Goal: Task Accomplishment & Management: Use online tool/utility

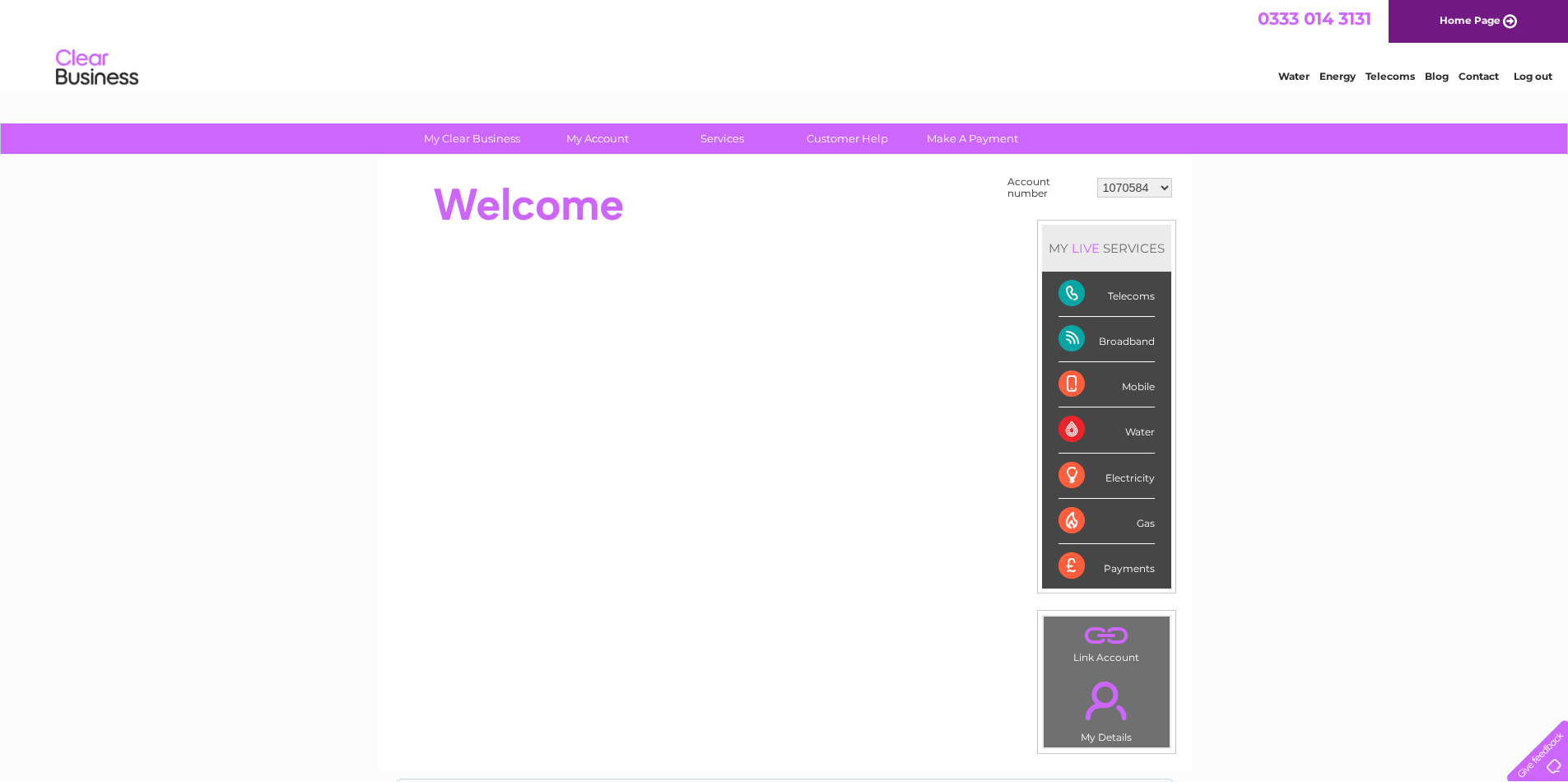
click at [1164, 186] on select "1070584 30270766" at bounding box center [1134, 187] width 75 height 19
select select "30270766"
click at [1097, 178] on select "1070584 30270766" at bounding box center [1134, 187] width 75 height 19
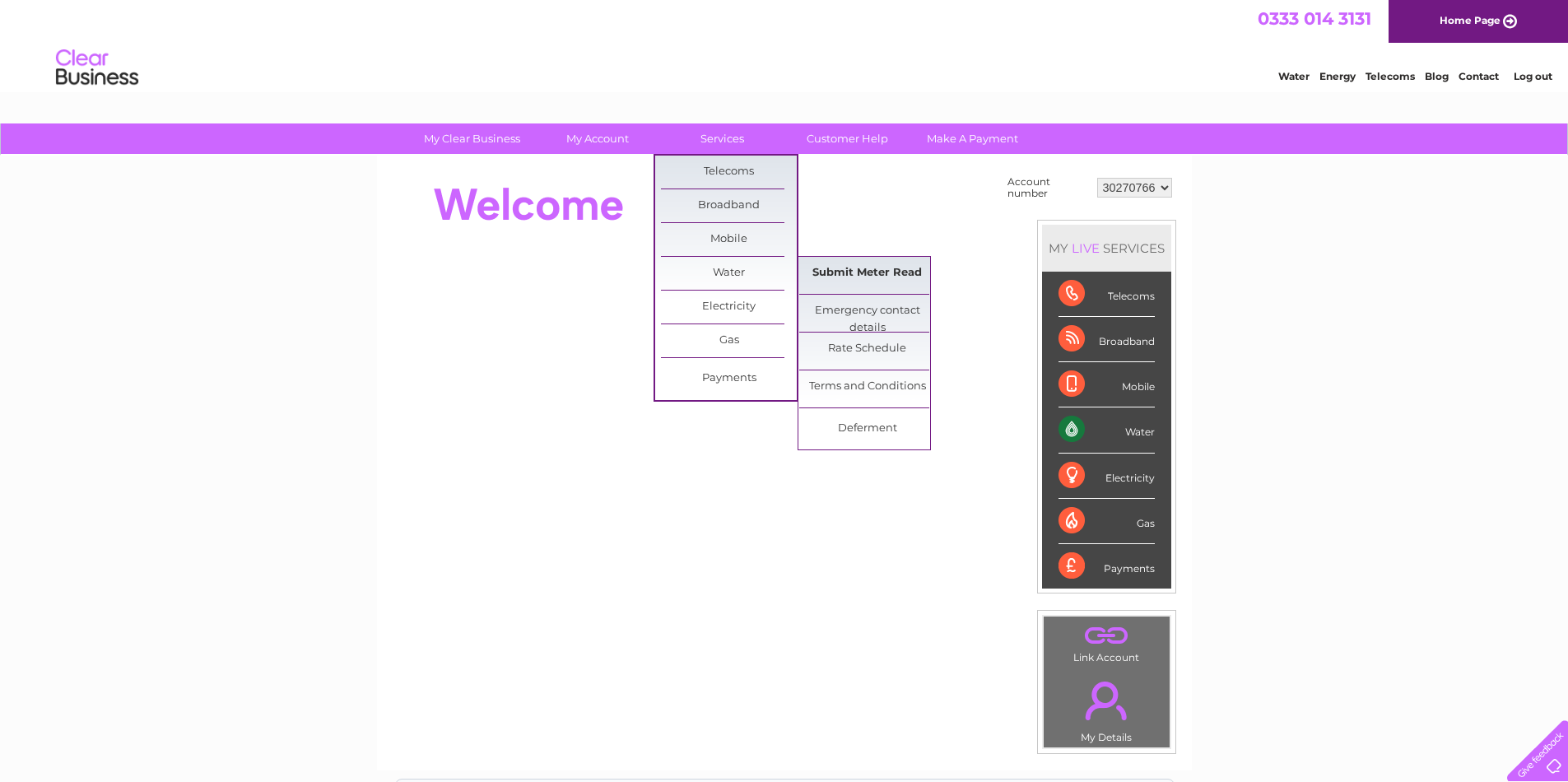
click at [844, 277] on link "Submit Meter Read" at bounding box center [867, 273] width 136 height 33
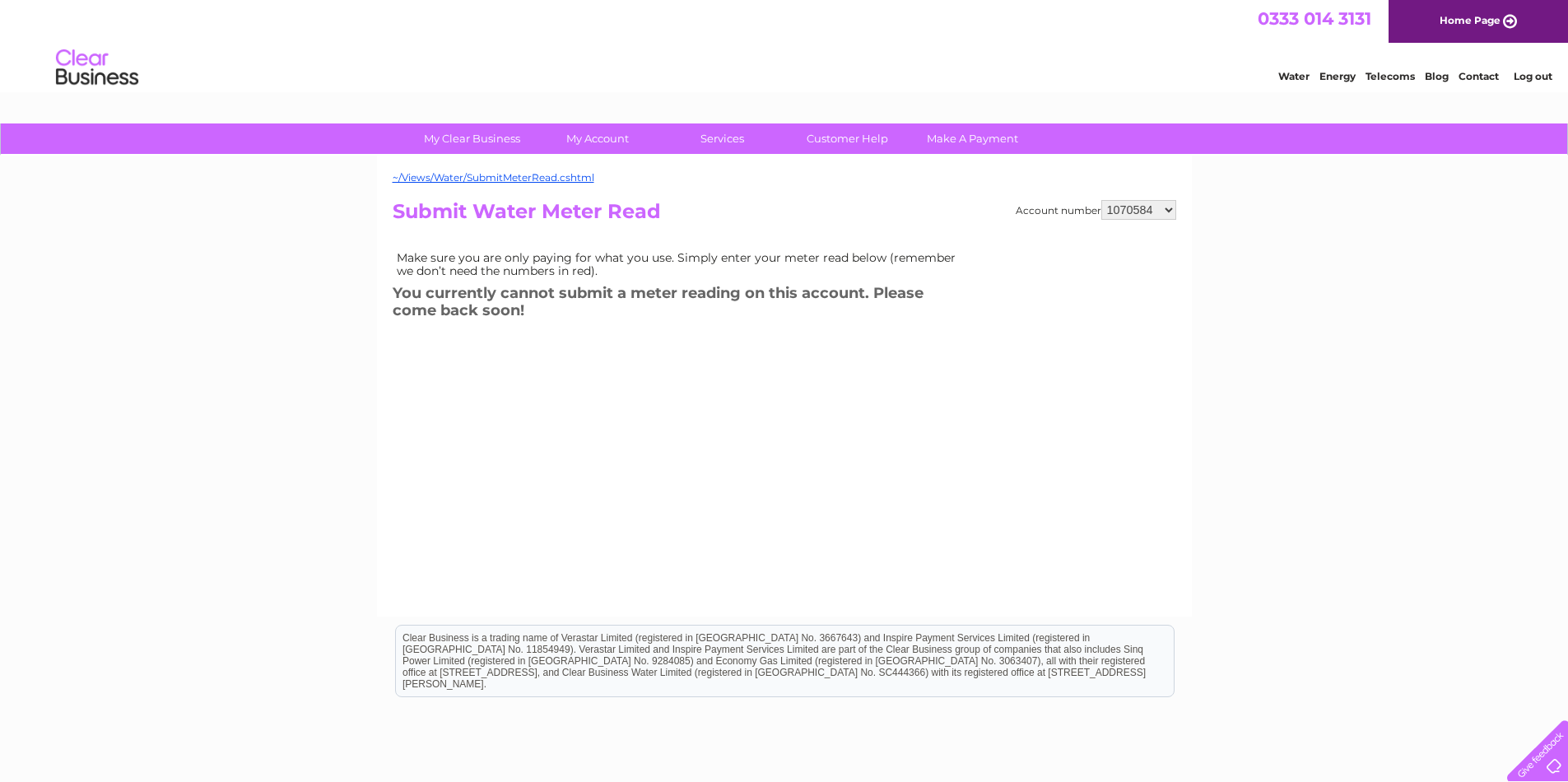
click at [1166, 208] on select "1070584 30270766" at bounding box center [1138, 209] width 75 height 19
select select "30270766"
click at [1101, 200] on select "1070584 30270766" at bounding box center [1138, 209] width 75 height 19
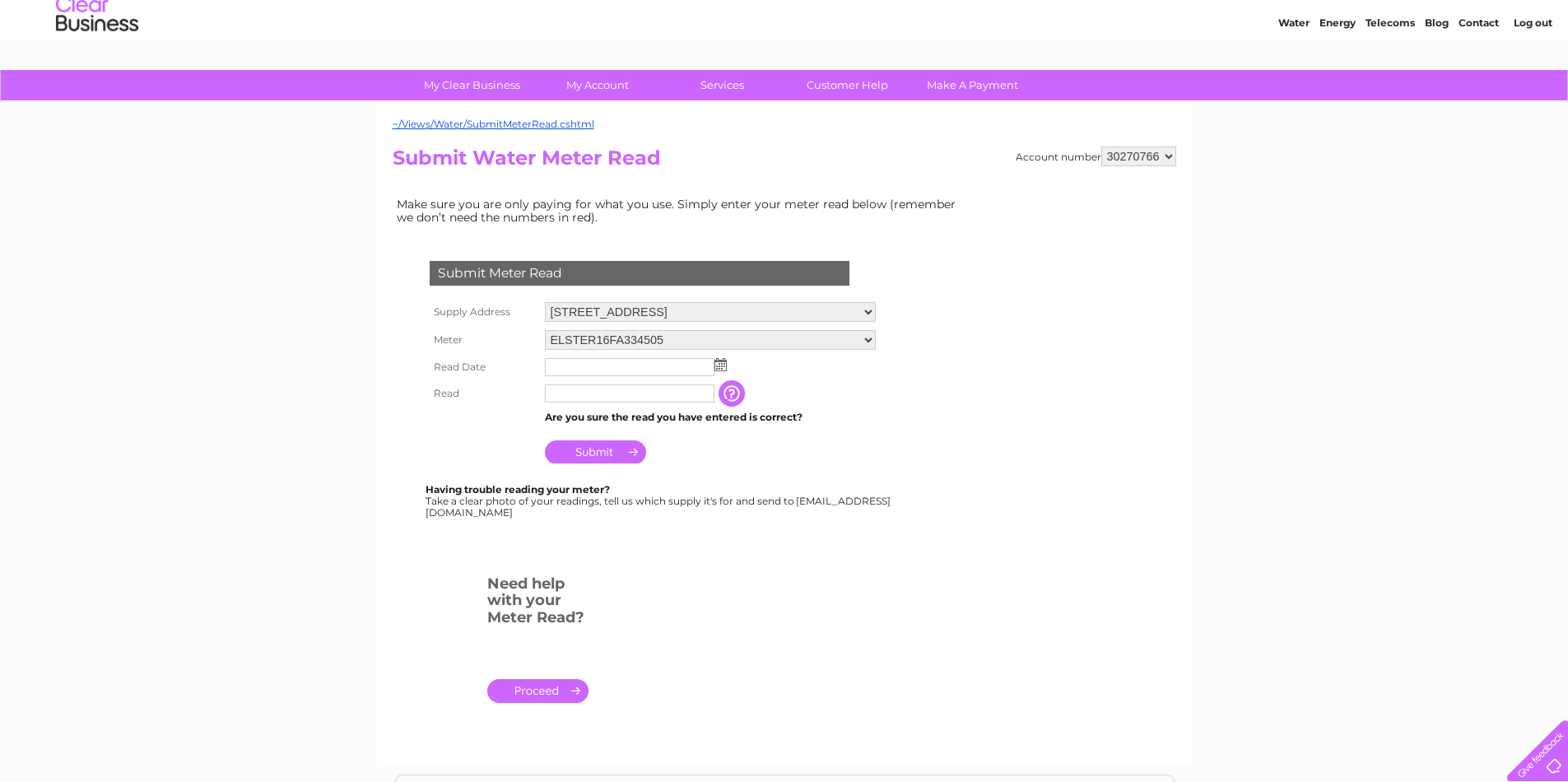
scroll to position [83, 0]
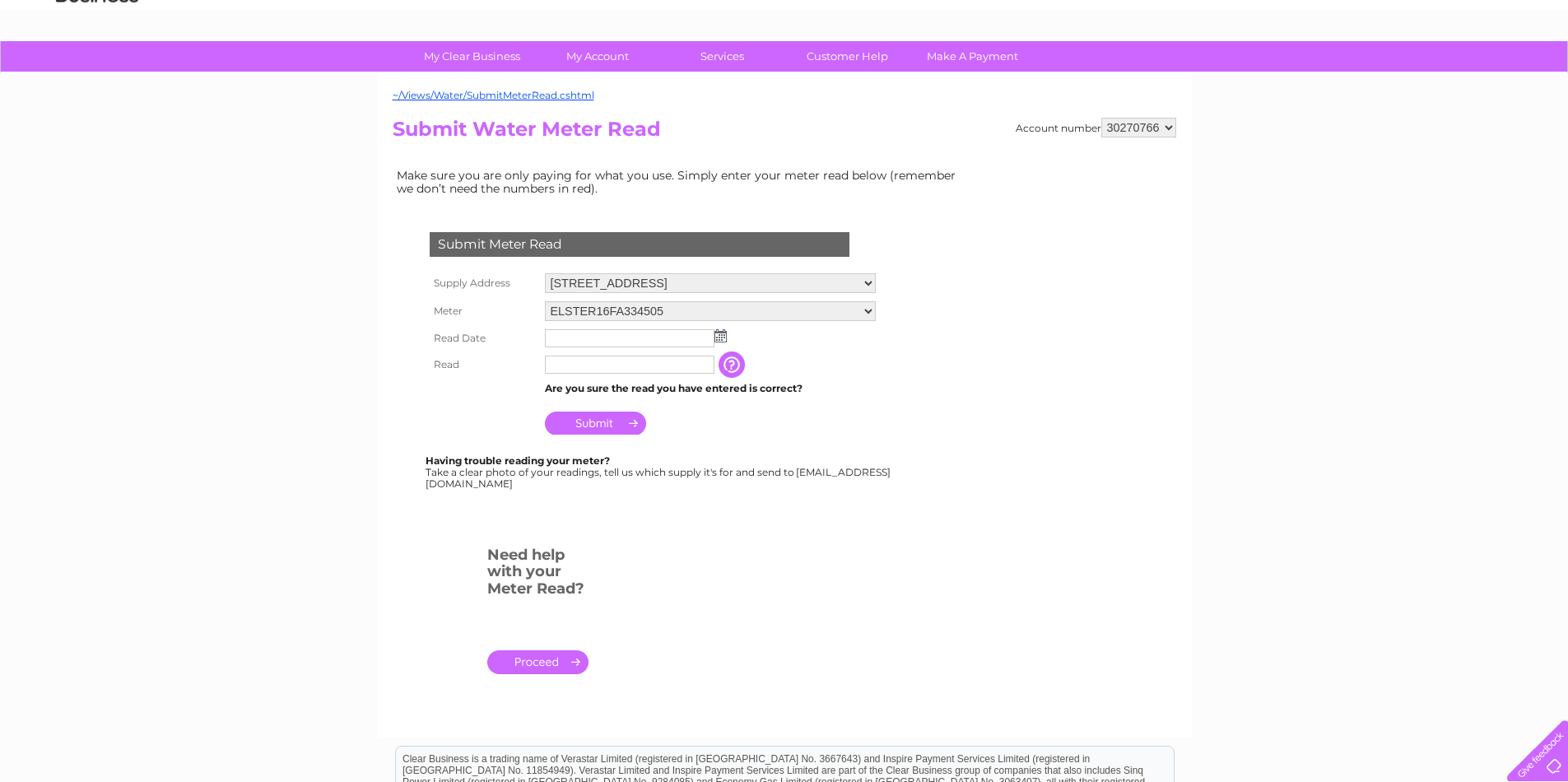
click at [719, 338] on img at bounding box center [721, 335] width 12 height 13
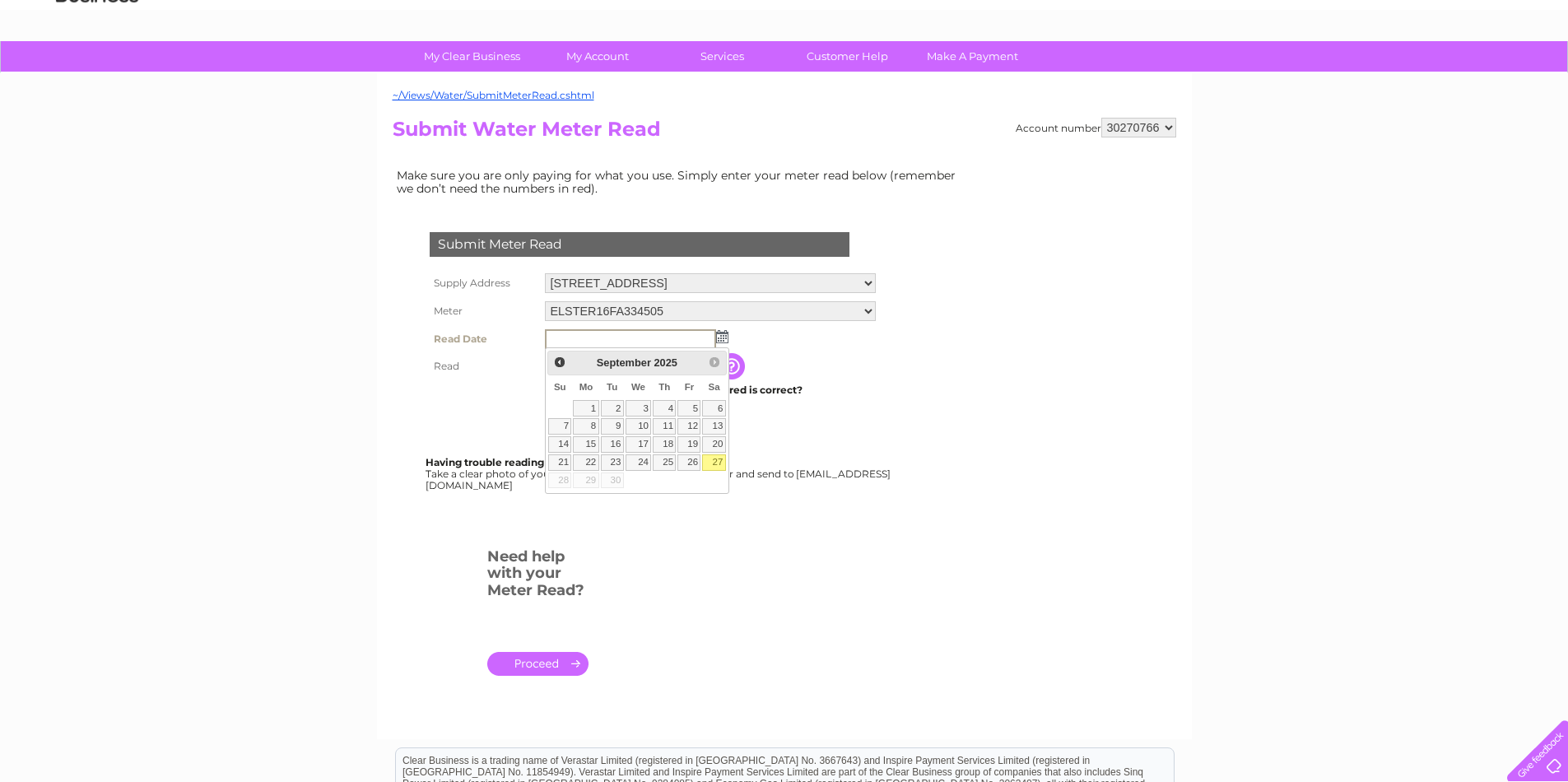
click at [715, 457] on link "27" at bounding box center [714, 462] width 23 height 17
type input "[DATE]"
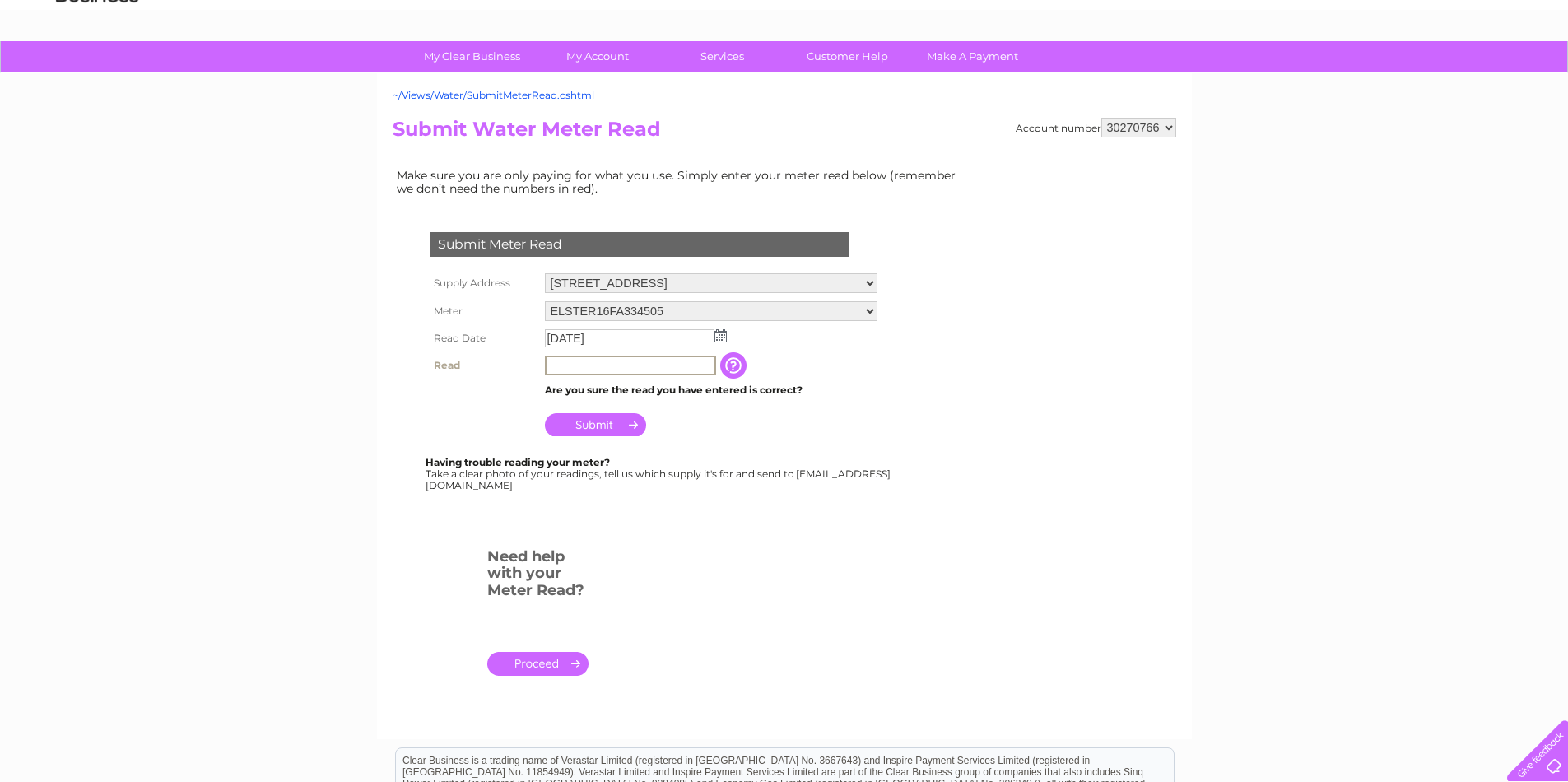
click at [589, 362] on input "text" at bounding box center [630, 365] width 172 height 19
type input "002852"
click at [591, 421] on input "Submit" at bounding box center [595, 425] width 101 height 23
